Goal: Navigation & Orientation: Find specific page/section

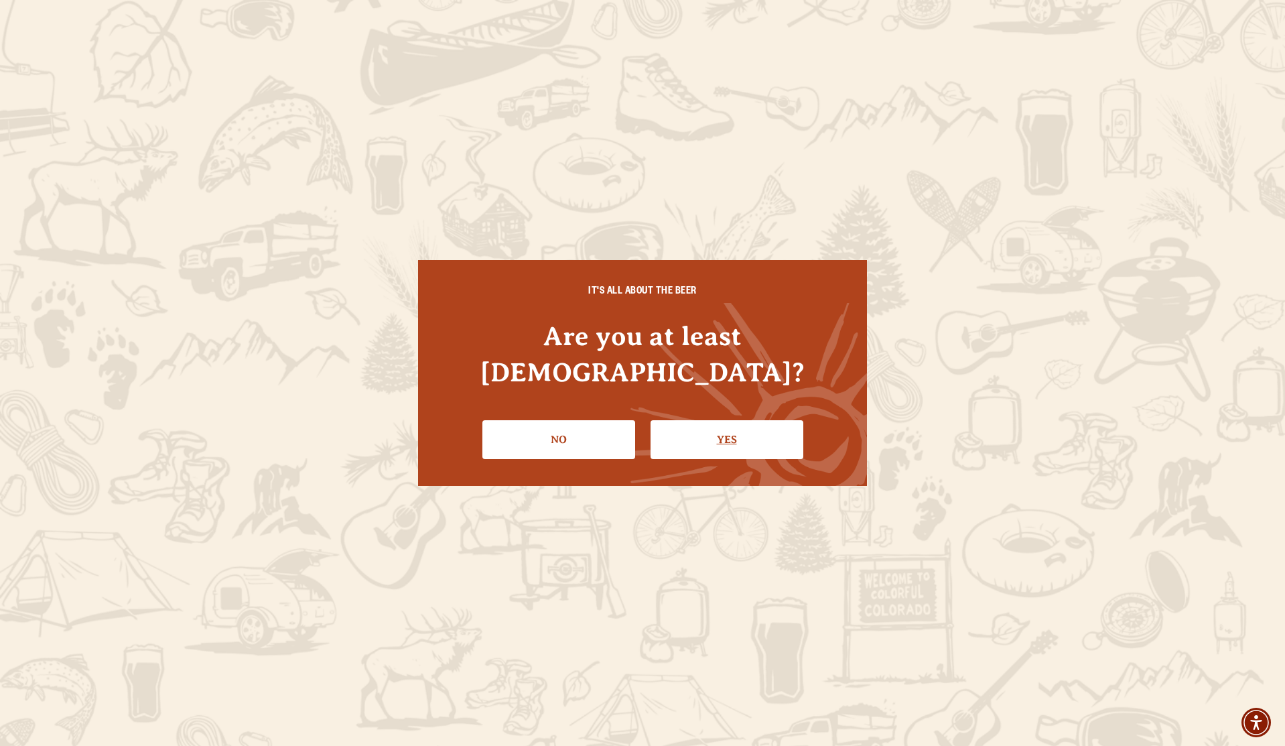
click at [763, 420] on link "Yes" at bounding box center [727, 439] width 153 height 39
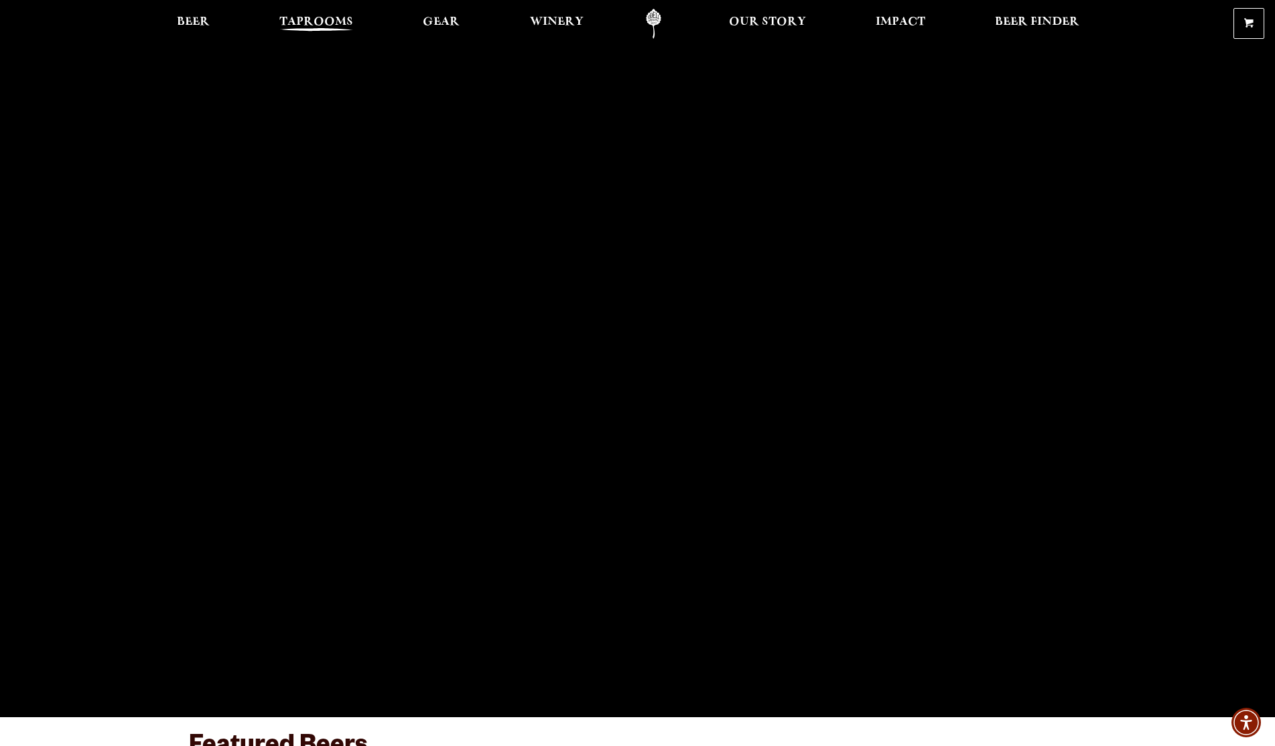
click at [322, 19] on span "Taprooms" at bounding box center [316, 22] width 74 height 11
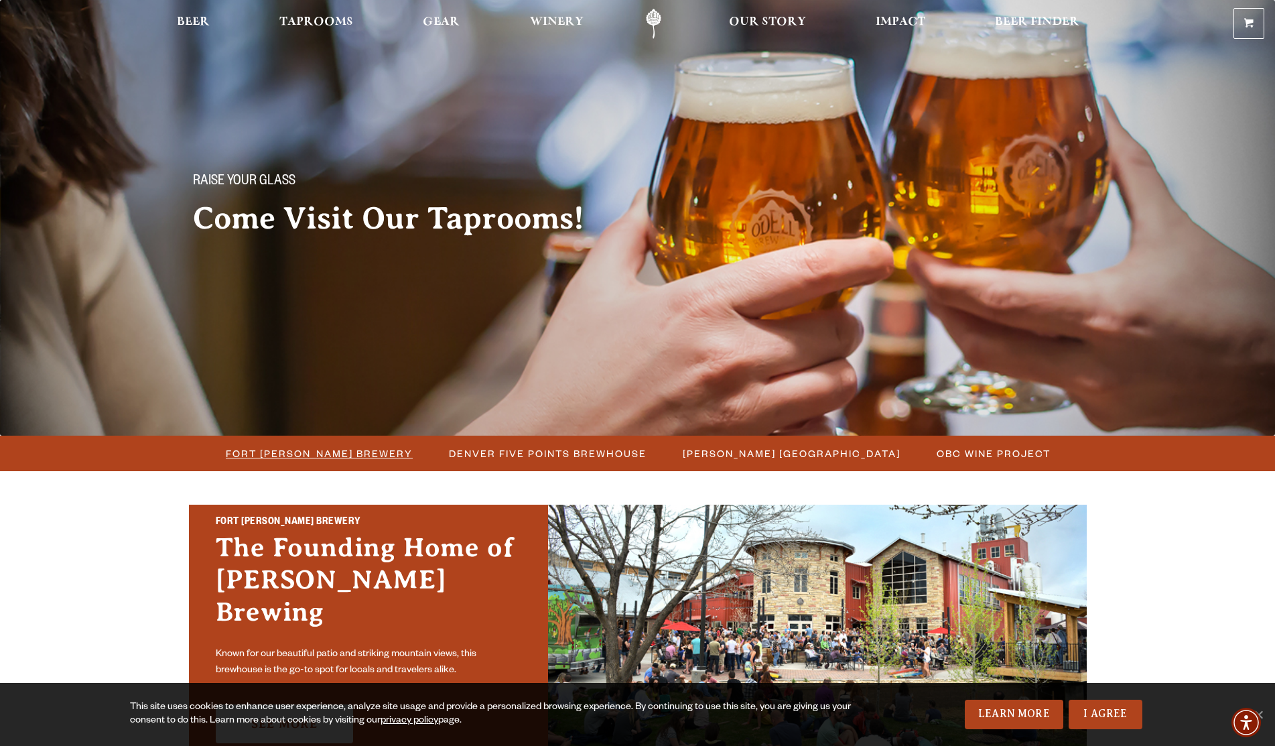
click at [365, 458] on span "Fort [PERSON_NAME] Brewery" at bounding box center [319, 453] width 187 height 19
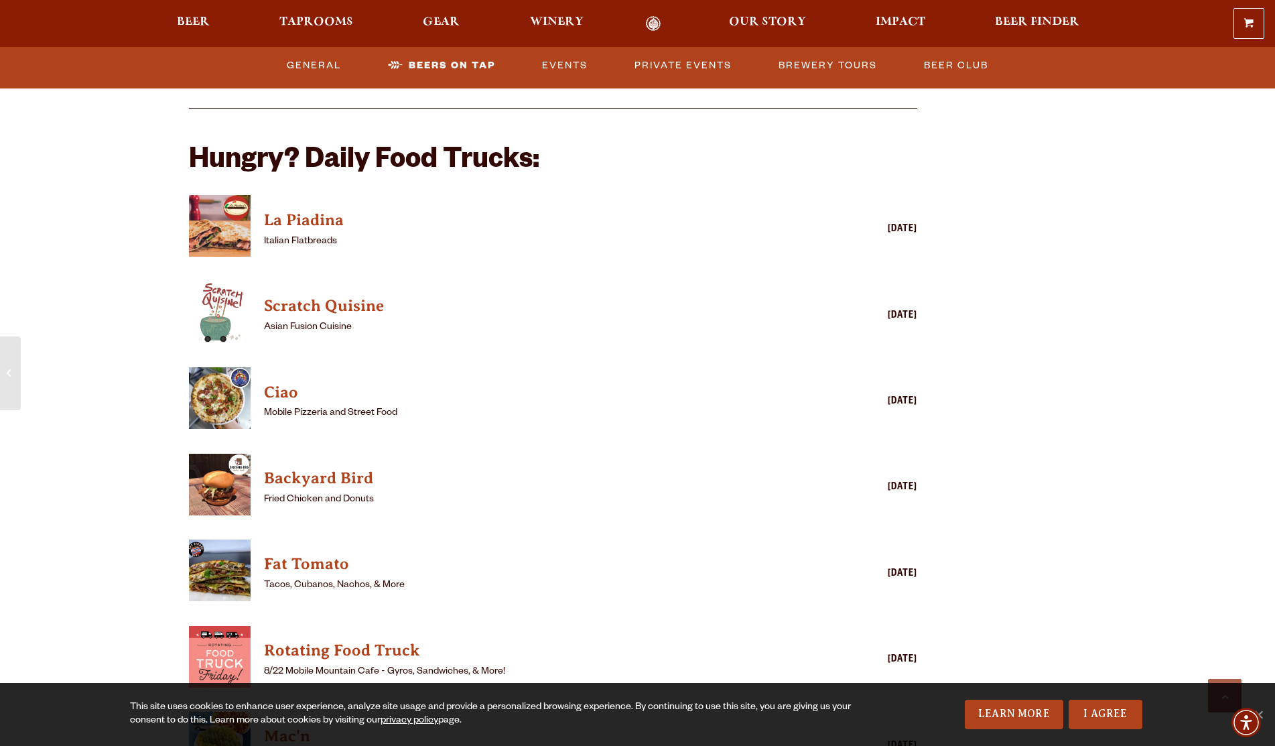
scroll to position [3217, 0]
